Goal: Information Seeking & Learning: Learn about a topic

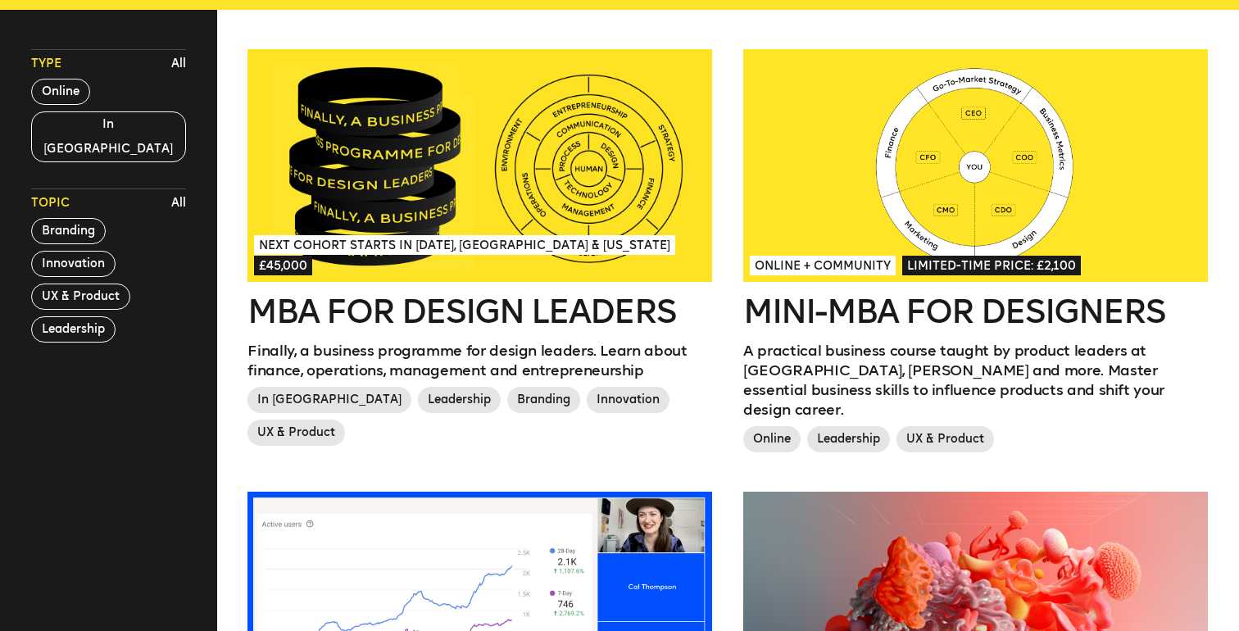
scroll to position [468, 0]
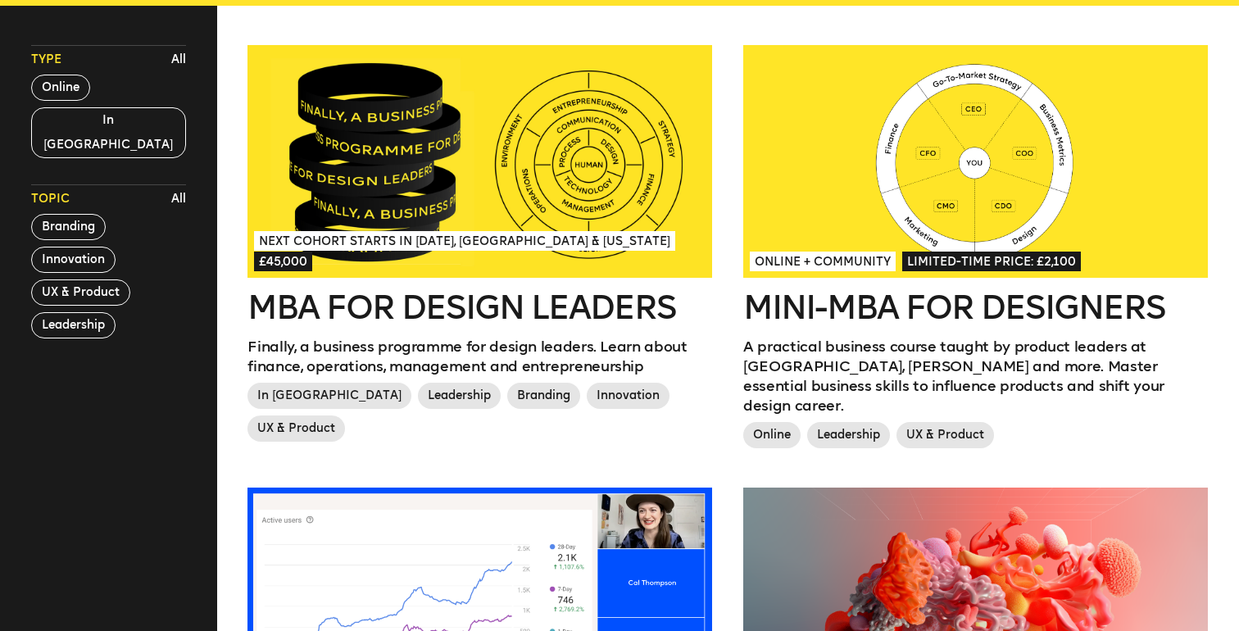
click at [842, 184] on div at bounding box center [975, 161] width 465 height 233
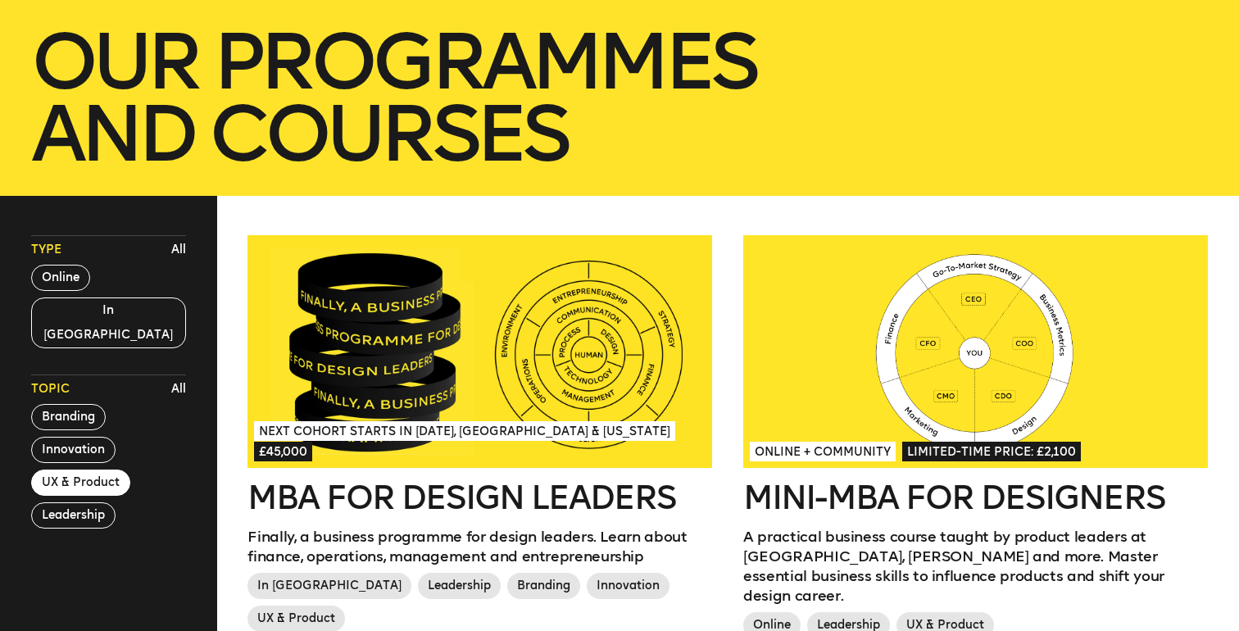
scroll to position [0, 0]
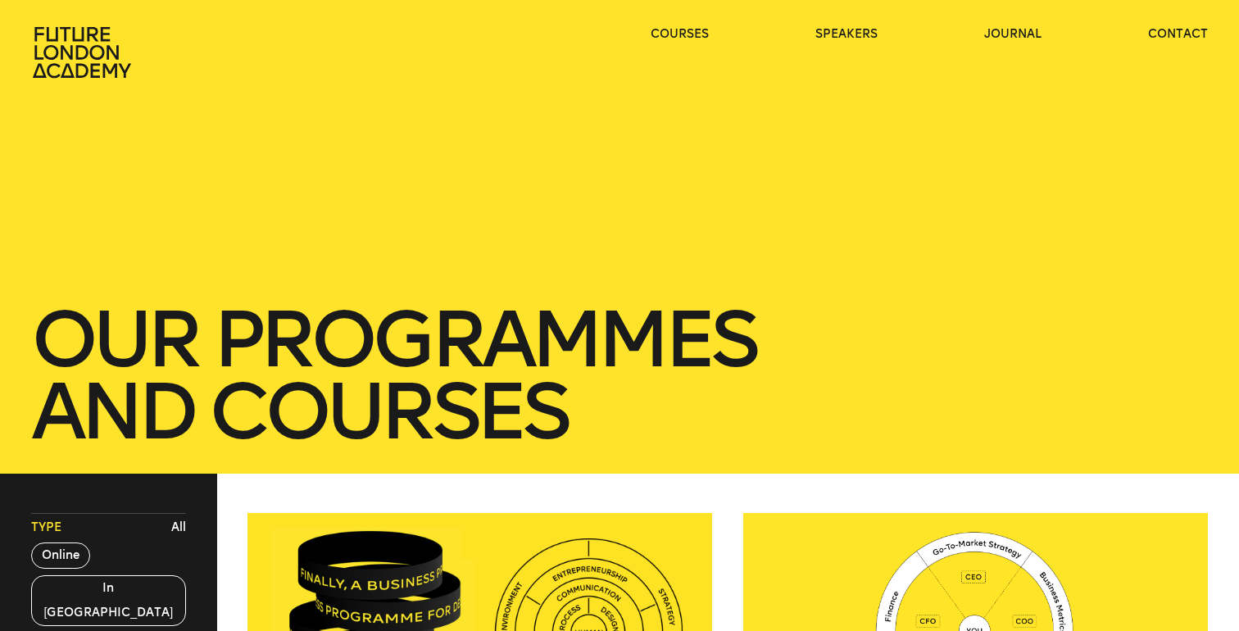
click at [93, 26] on icon at bounding box center [83, 52] width 105 height 52
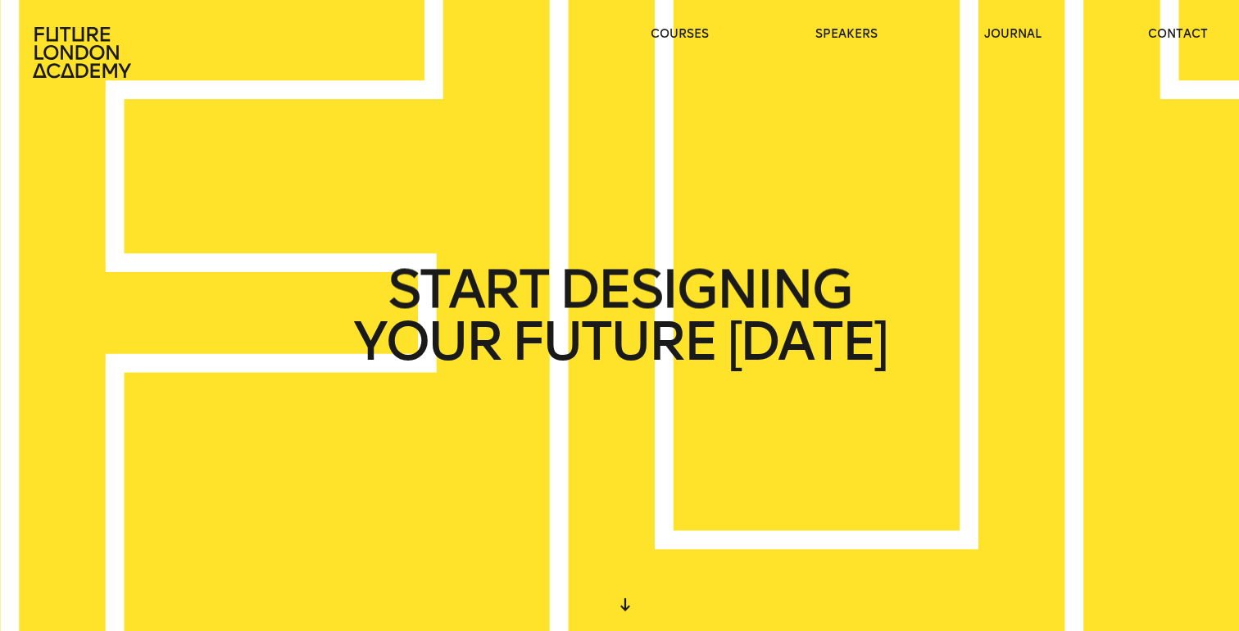
click at [665, 43] on ul "courses speakers journal contact" at bounding box center [928, 52] width 557 height 52
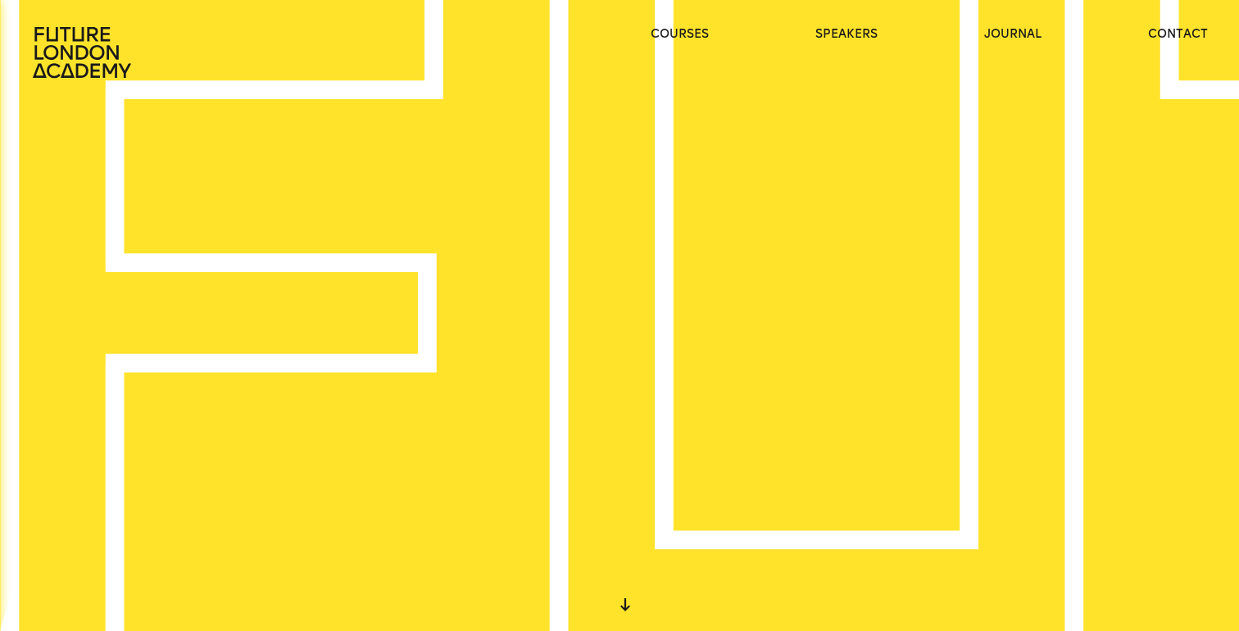
click at [581, 150] on div "WE CREATE LEARNING EXPERIENCES" at bounding box center [619, 315] width 1239 height 631
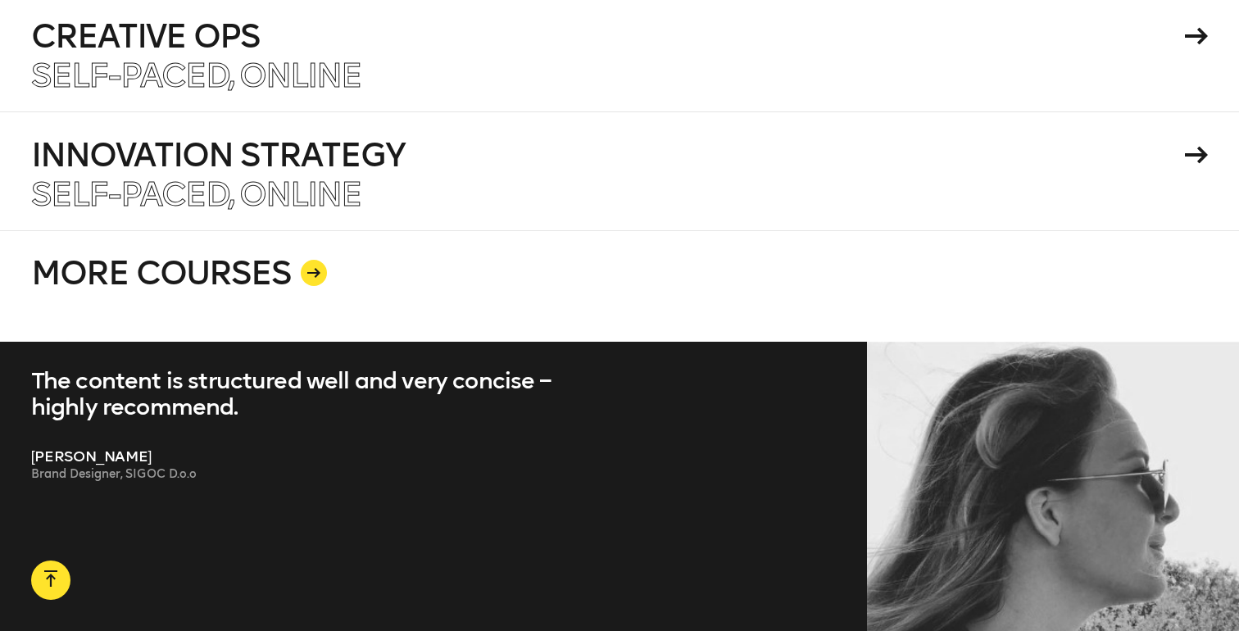
scroll to position [3210, 0]
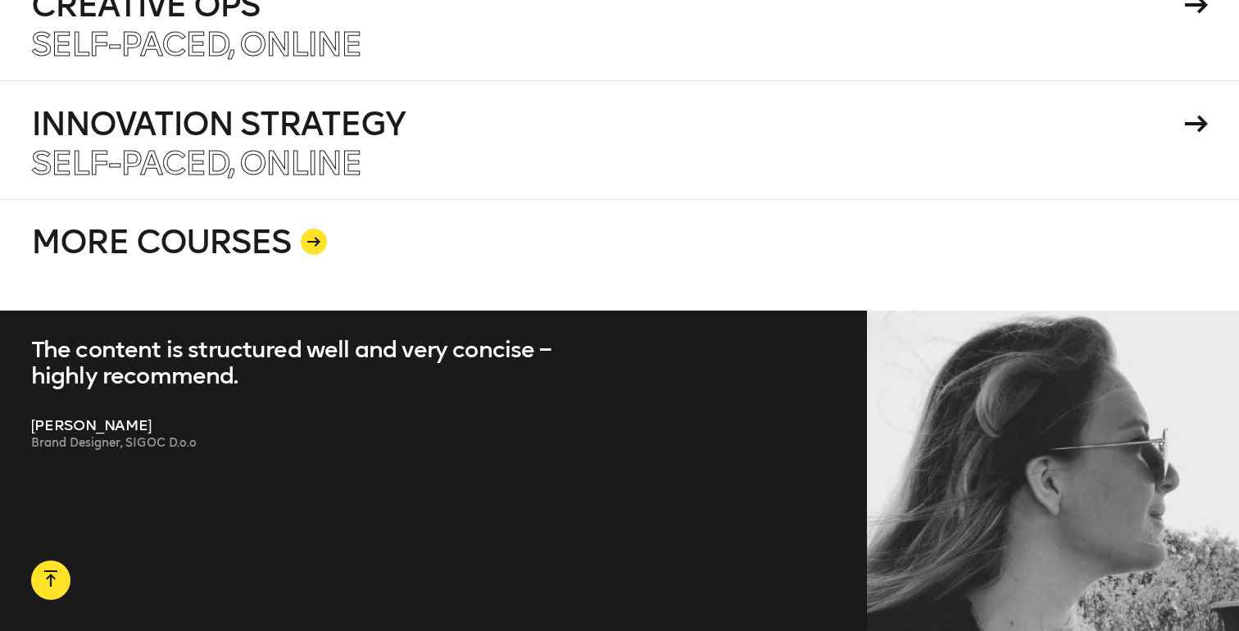
click at [292, 224] on link "MORE COURSES" at bounding box center [619, 254] width 1176 height 111
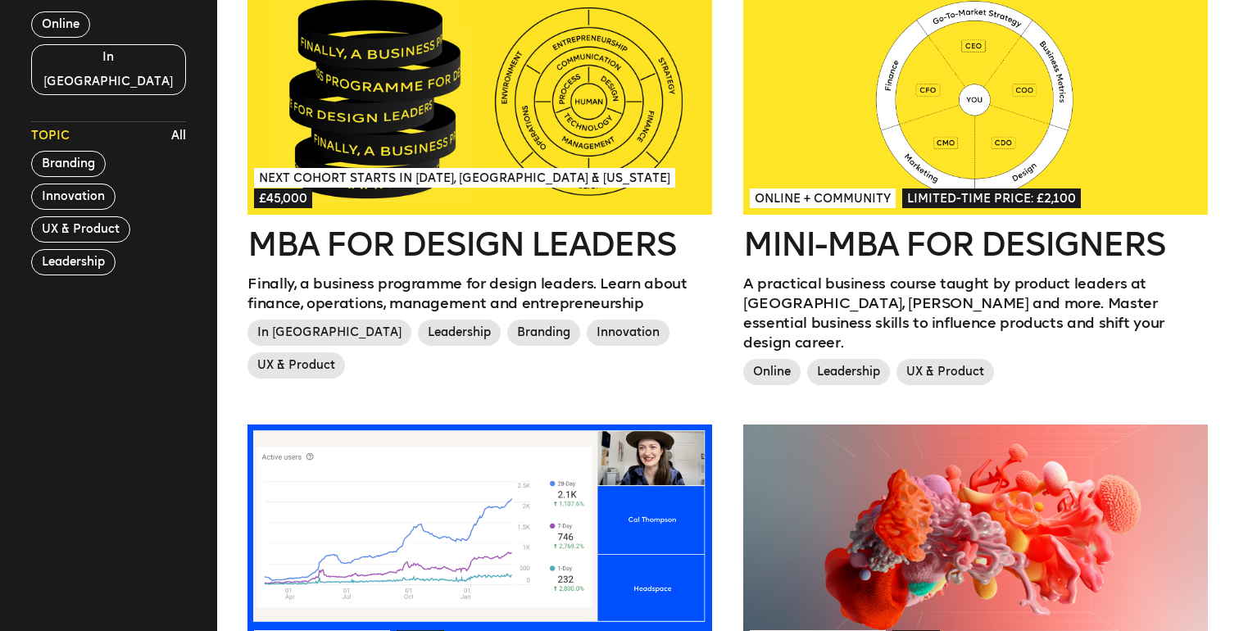
scroll to position [542, 0]
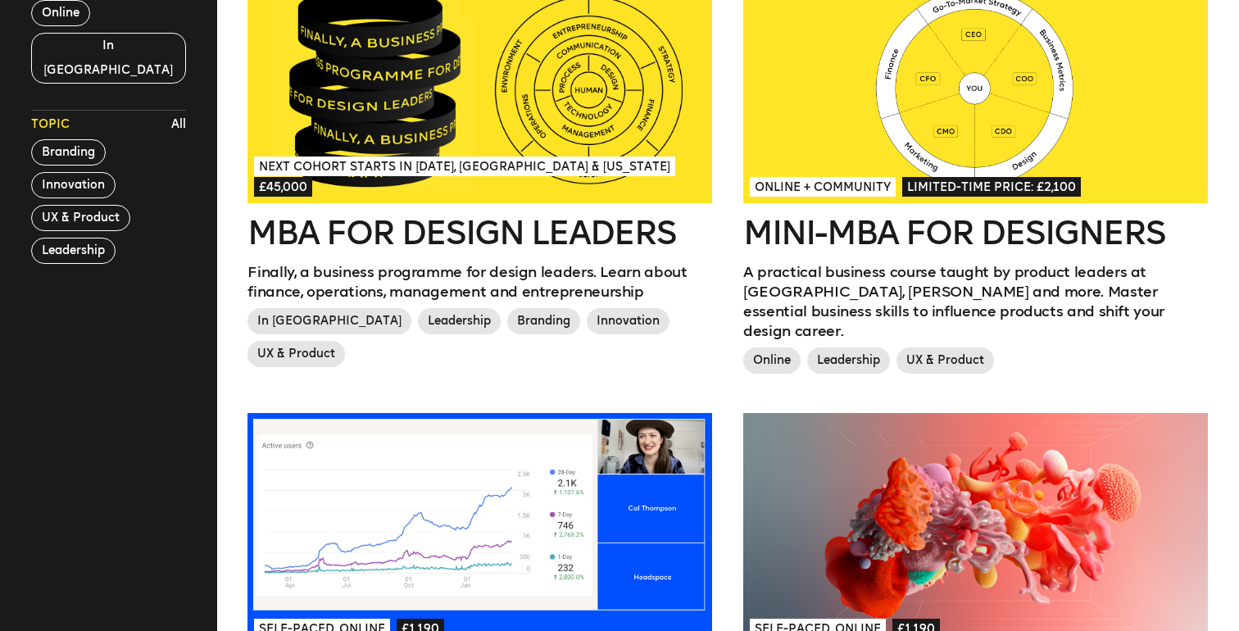
click at [894, 293] on p "A practical business course taught by product leaders at Uber, Deel and more. M…" at bounding box center [975, 301] width 465 height 79
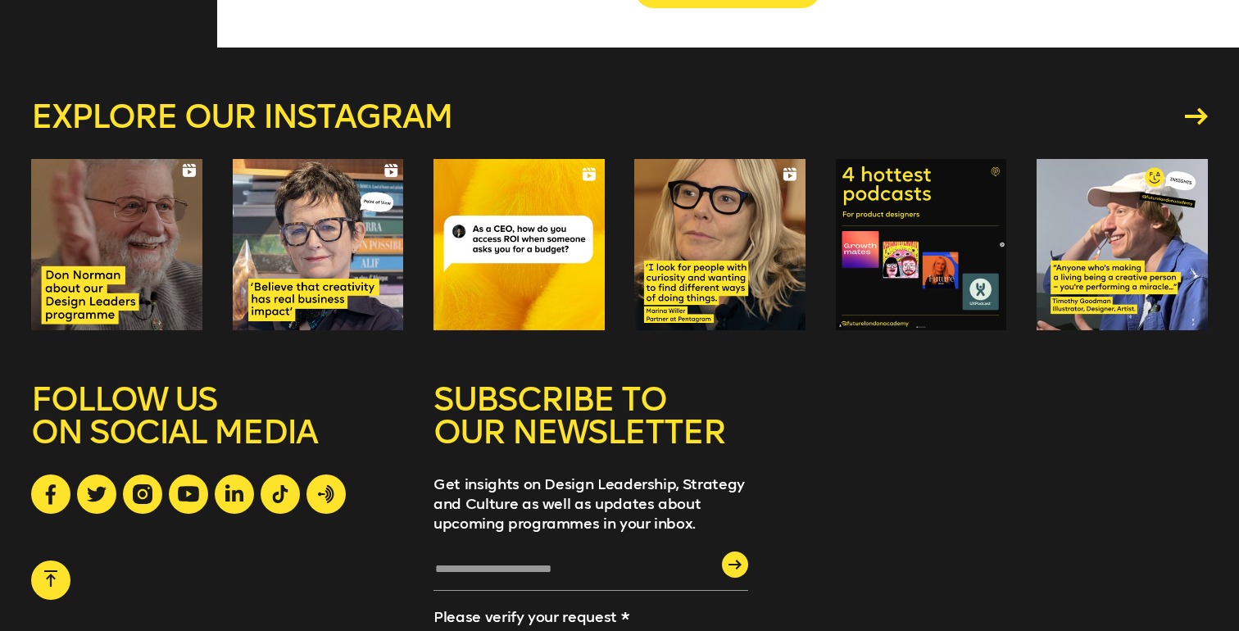
scroll to position [2328, 0]
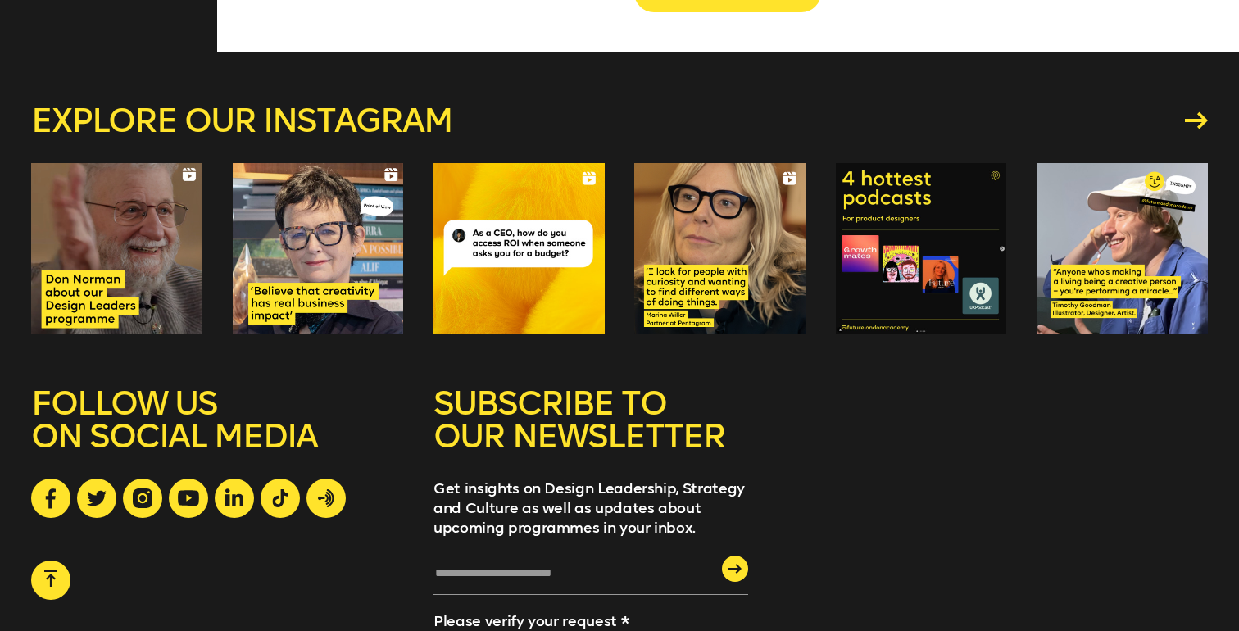
click at [664, 280] on div at bounding box center [719, 248] width 171 height 171
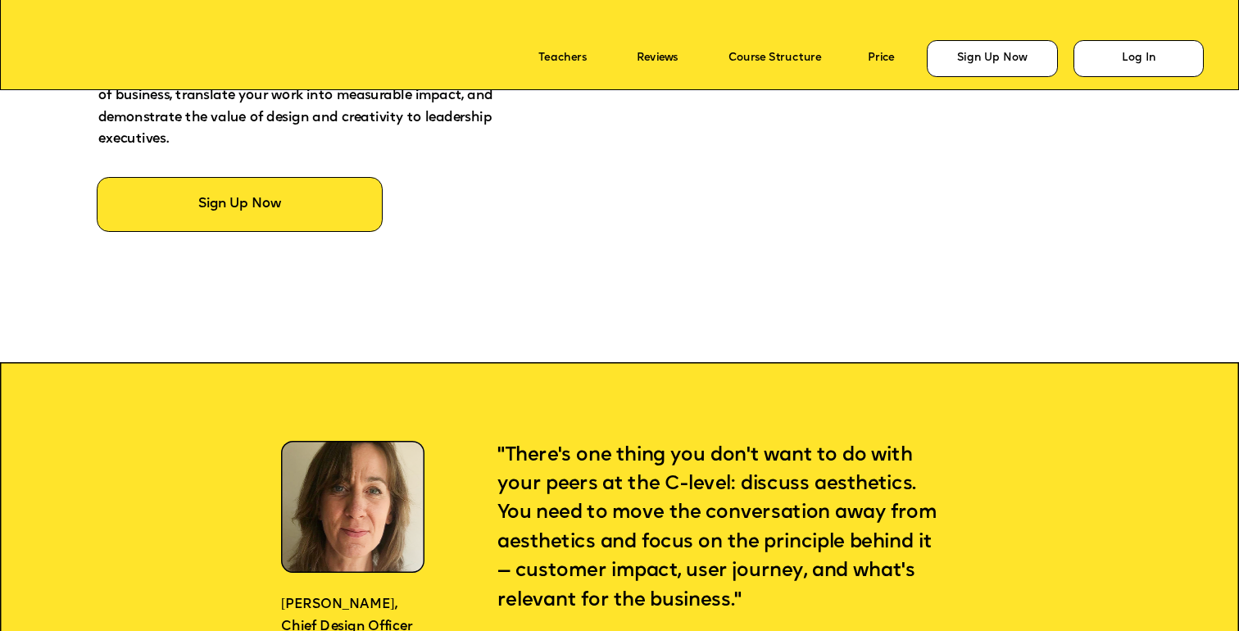
scroll to position [1131, 0]
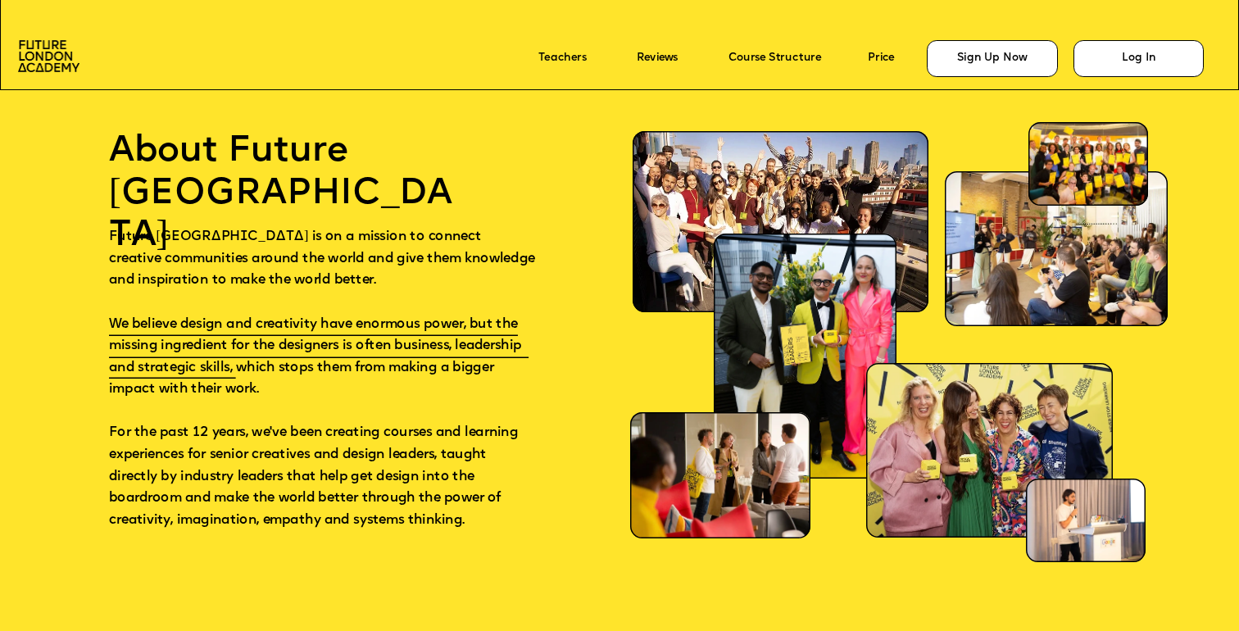
scroll to position [8061, 0]
